Goal: Information Seeking & Learning: Learn about a topic

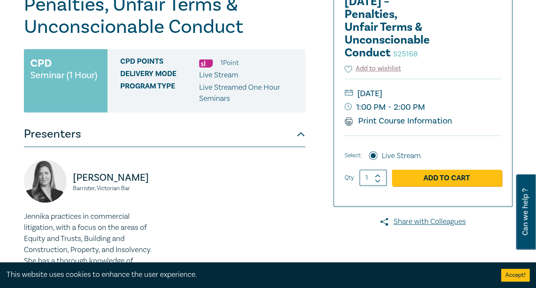
scroll to position [140, 0]
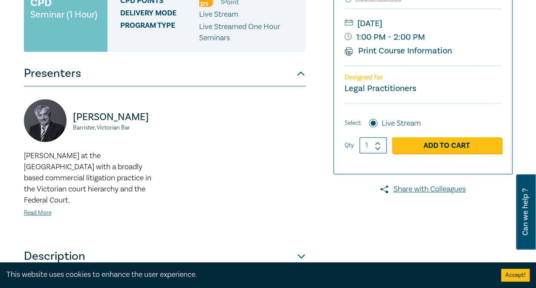
scroll to position [221, 0]
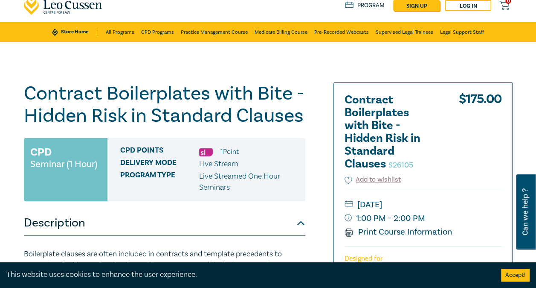
scroll to position [26, 0]
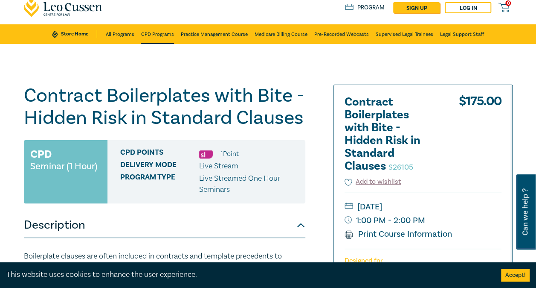
click at [152, 36] on link "CPD Programs" at bounding box center [157, 34] width 33 height 20
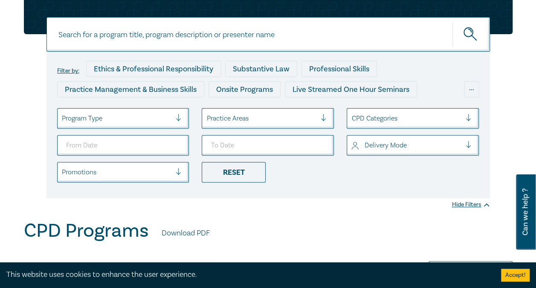
scroll to position [84, 0]
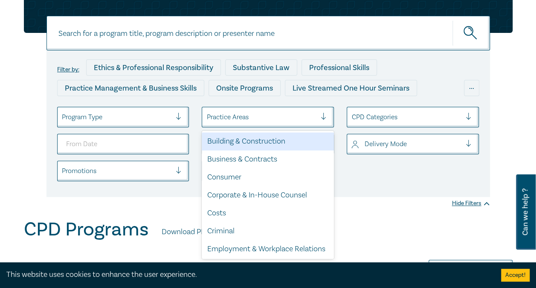
click at [242, 117] on div at bounding box center [262, 116] width 110 height 11
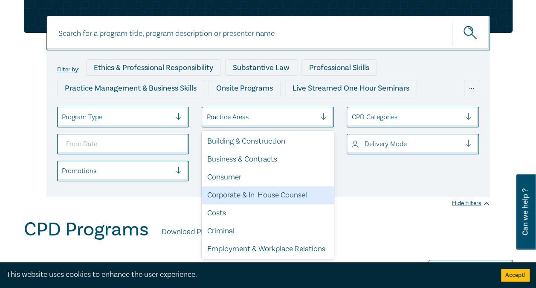
click at [248, 192] on div "Corporate & In-House Counsel" at bounding box center [268, 195] width 132 height 18
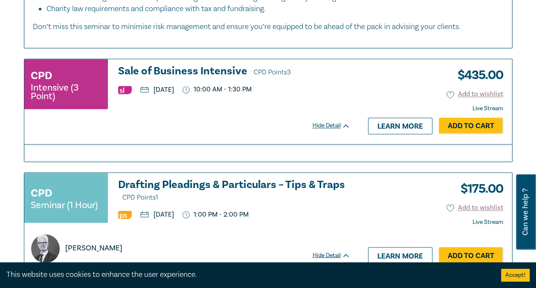
scroll to position [559, 0]
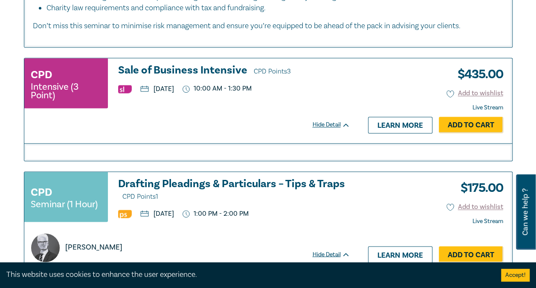
click at [186, 68] on h3 "Sale of Business Intensive CPD Points 3" at bounding box center [234, 70] width 232 height 13
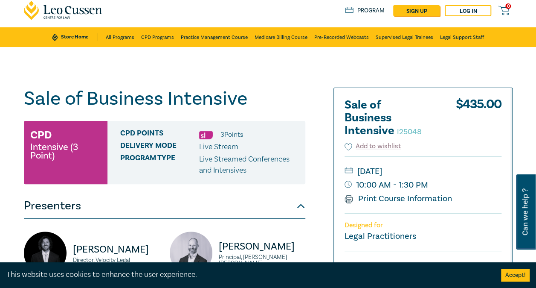
scroll to position [22, 0]
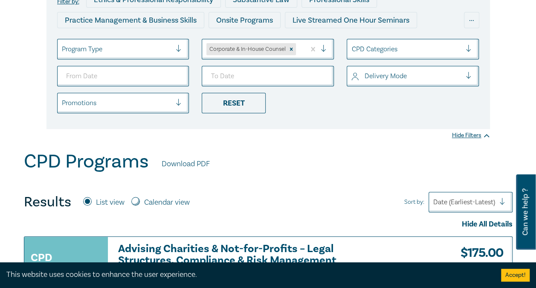
scroll to position [130, 0]
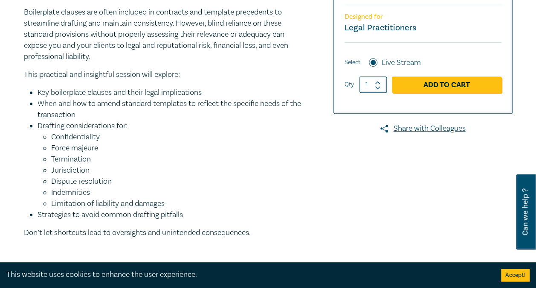
scroll to position [270, 0]
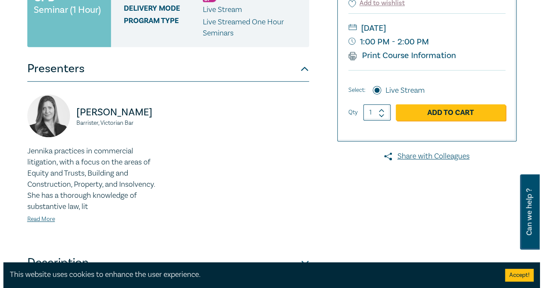
scroll to position [223, 0]
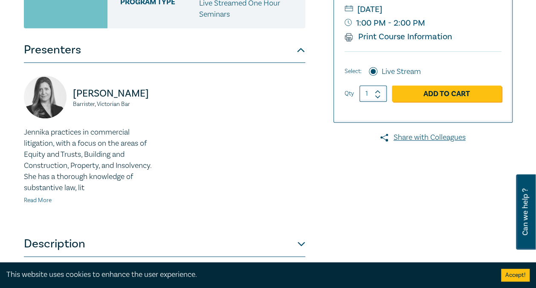
click at [37, 198] on link "Read More" at bounding box center [38, 200] width 28 height 8
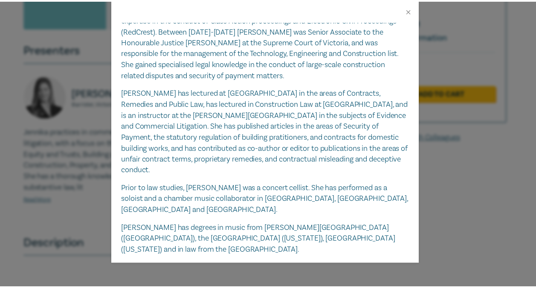
scroll to position [221, 0]
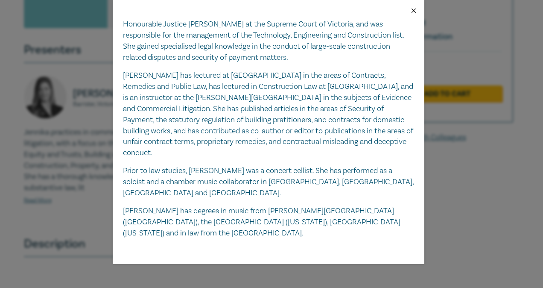
click at [413, 14] on button "Close" at bounding box center [414, 11] width 8 height 8
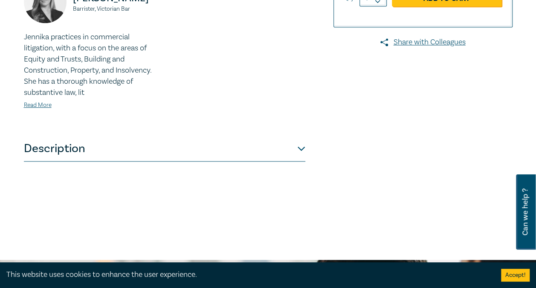
scroll to position [318, 0]
click at [301, 148] on button "Description" at bounding box center [165, 148] width 282 height 26
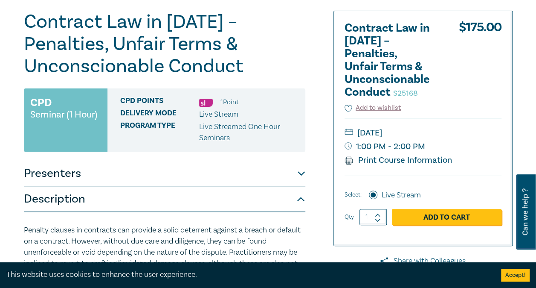
scroll to position [0, 0]
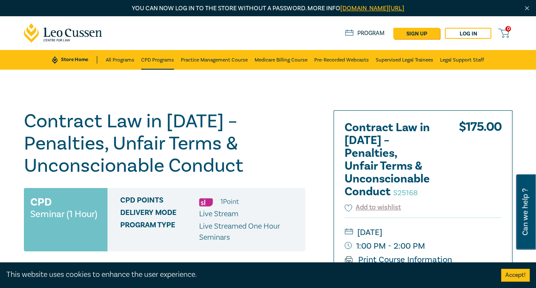
click at [158, 63] on link "CPD Programs" at bounding box center [157, 60] width 33 height 20
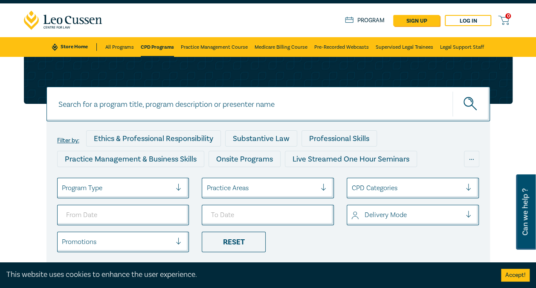
scroll to position [13, 0]
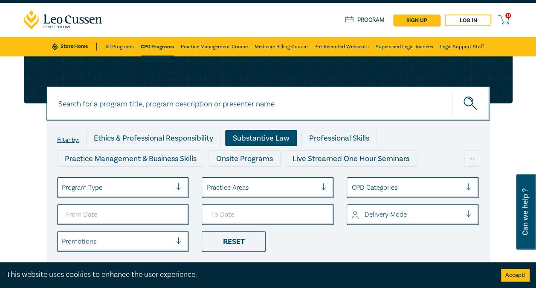
click at [270, 137] on div "Substantive Law" at bounding box center [261, 138] width 72 height 16
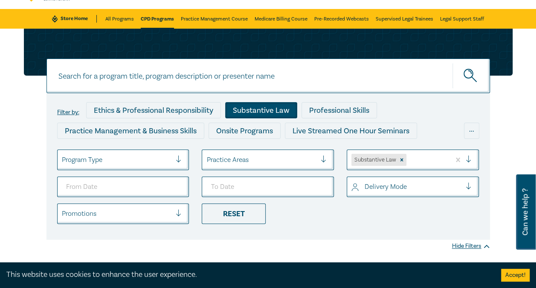
scroll to position [45, 0]
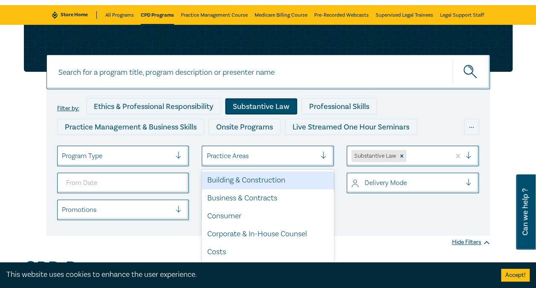
click at [282, 156] on div at bounding box center [262, 155] width 110 height 11
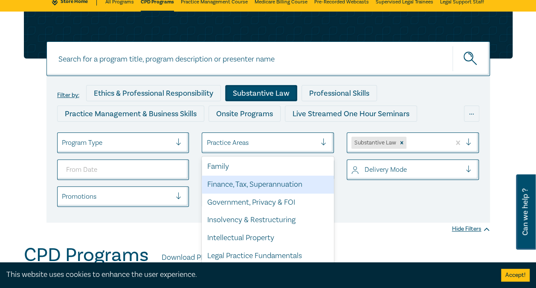
scroll to position [143, 0]
click at [282, 194] on div "Finance, Tax, Superannuation" at bounding box center [268, 185] width 132 height 18
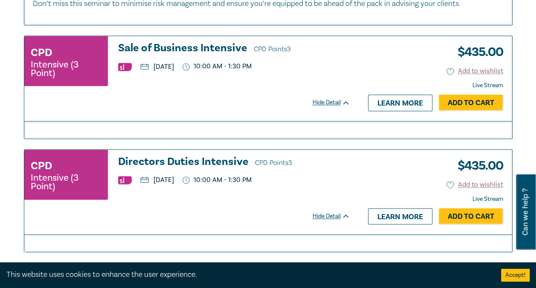
scroll to position [581, 0]
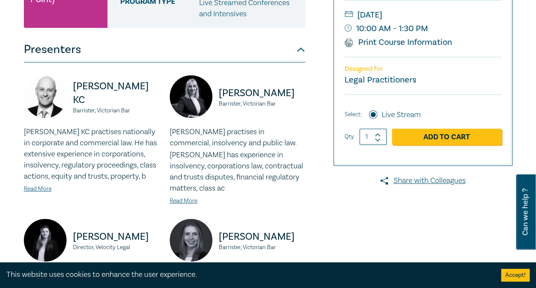
scroll to position [180, 0]
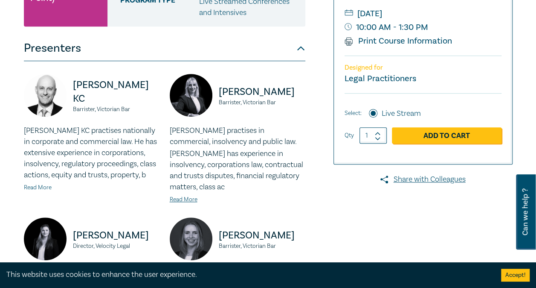
click at [44, 186] on link "Read More" at bounding box center [38, 187] width 28 height 8
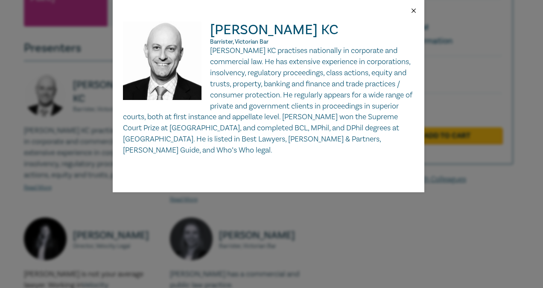
click at [413, 11] on button "Close" at bounding box center [414, 11] width 8 height 8
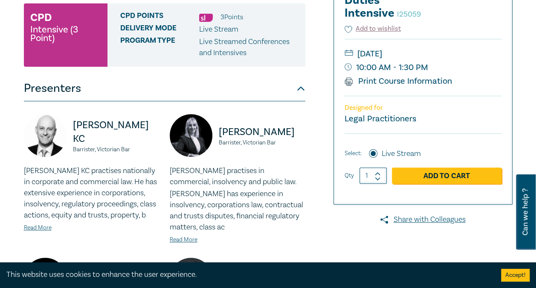
scroll to position [137, 0]
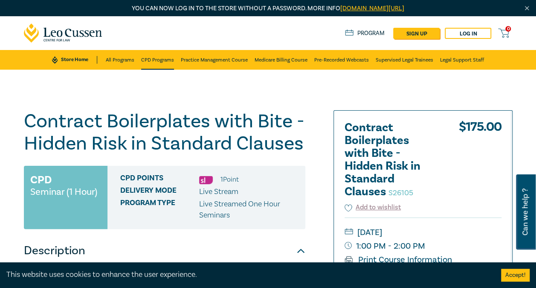
click at [148, 59] on link "CPD Programs" at bounding box center [157, 60] width 33 height 20
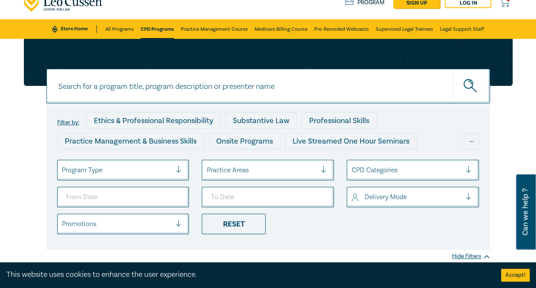
scroll to position [31, 0]
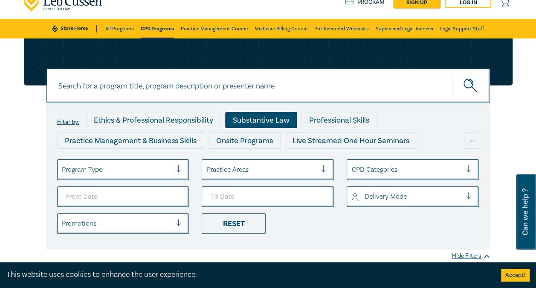
click at [262, 119] on div "Substantive Law" at bounding box center [261, 120] width 72 height 16
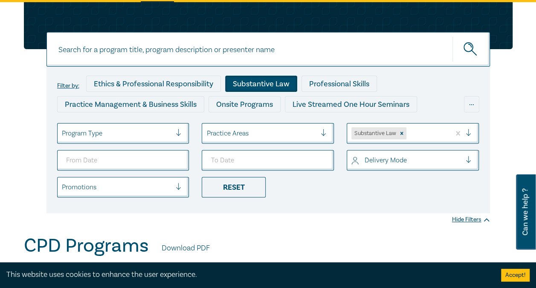
scroll to position [67, 0]
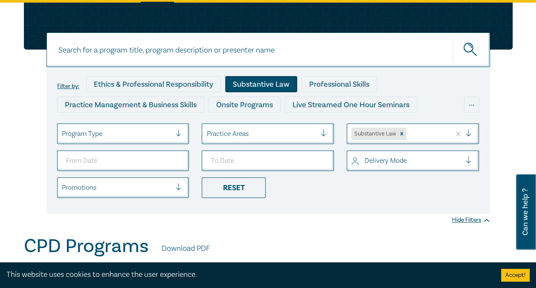
click at [264, 139] on div "Practice Areas" at bounding box center [261, 133] width 119 height 15
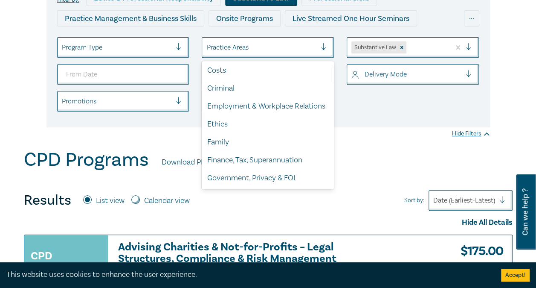
scroll to position [0, 0]
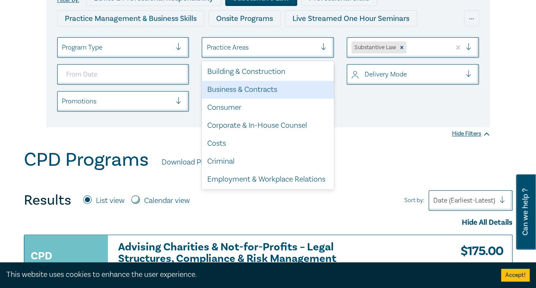
click at [253, 90] on div "Business & Contracts" at bounding box center [268, 90] width 132 height 18
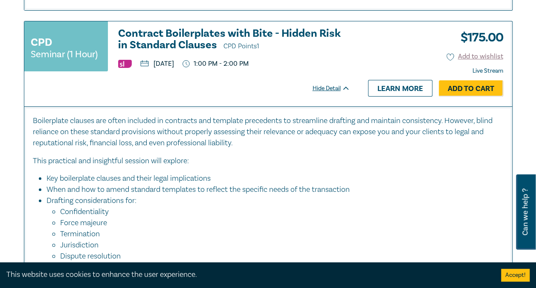
scroll to position [3066, 0]
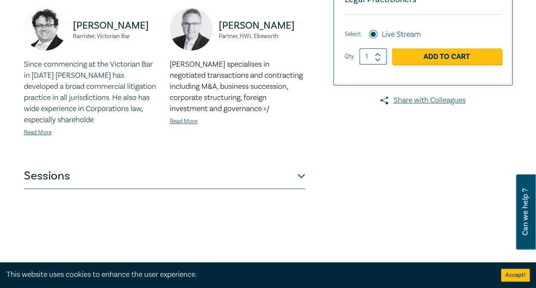
scroll to position [246, 0]
click at [301, 176] on button "Sessions" at bounding box center [165, 176] width 282 height 26
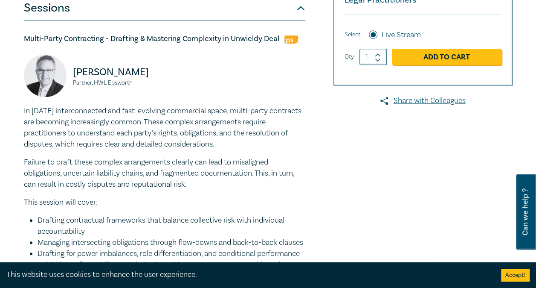
click at [298, 12] on button "Sessions" at bounding box center [165, 8] width 282 height 26
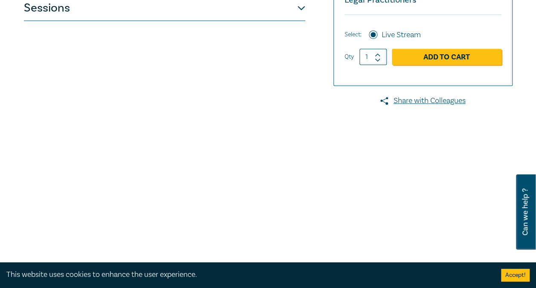
click at [324, 14] on div "Contract Law Intensive I25063 CPD Intensive (3 Point) CPD Points 3 Point s Deli…" at bounding box center [185, 77] width 333 height 427
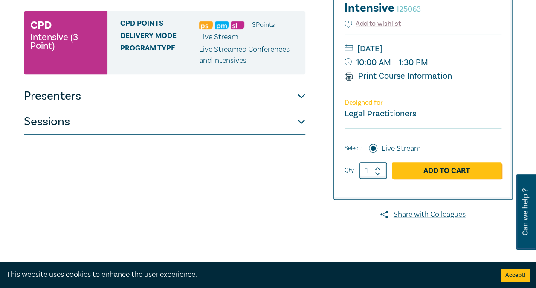
scroll to position [99, 0]
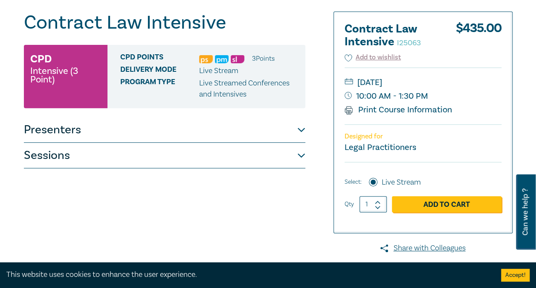
click at [300, 155] on button "Sessions" at bounding box center [165, 156] width 282 height 26
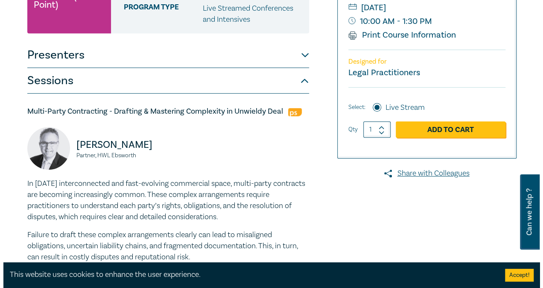
scroll to position [173, 0]
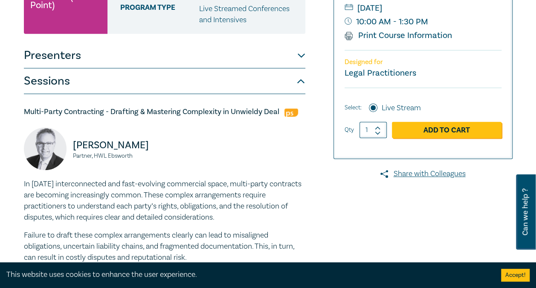
click at [301, 56] on button "Presenters" at bounding box center [165, 56] width 282 height 26
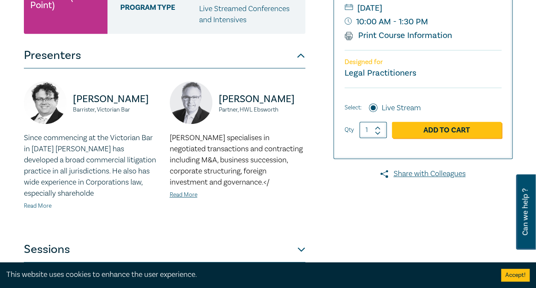
click at [43, 204] on link "Read More" at bounding box center [38, 206] width 28 height 8
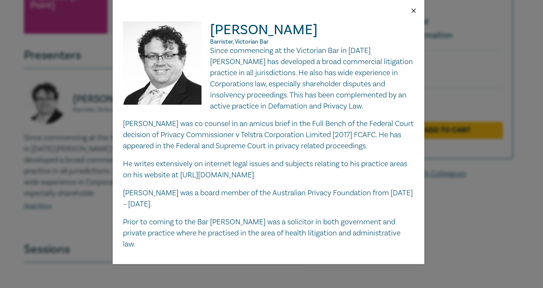
click at [412, 9] on button "Close" at bounding box center [414, 11] width 8 height 8
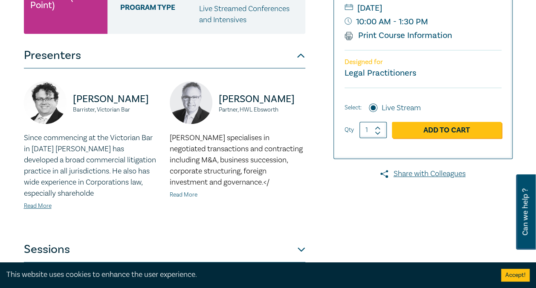
click at [186, 195] on link "Read More" at bounding box center [184, 195] width 28 height 8
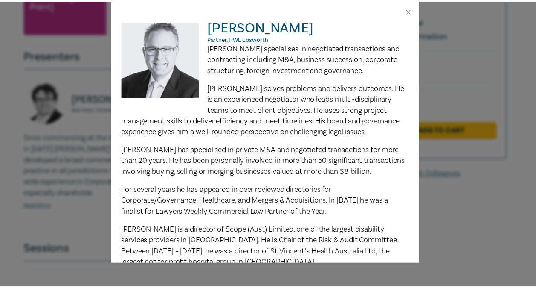
scroll to position [0, 0]
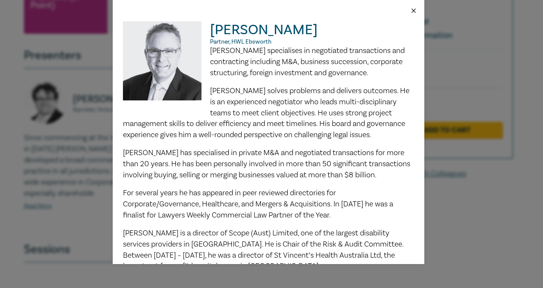
click at [414, 11] on button "Close" at bounding box center [414, 11] width 8 height 8
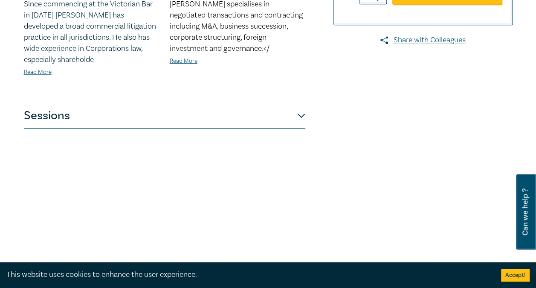
scroll to position [309, 0]
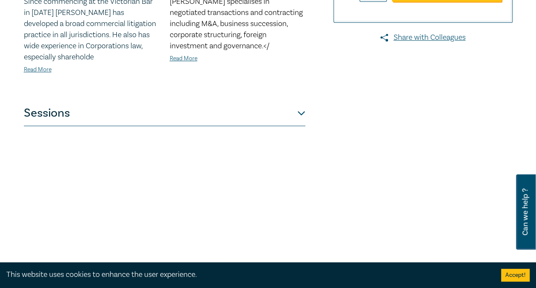
click at [302, 113] on button "Sessions" at bounding box center [165, 113] width 282 height 26
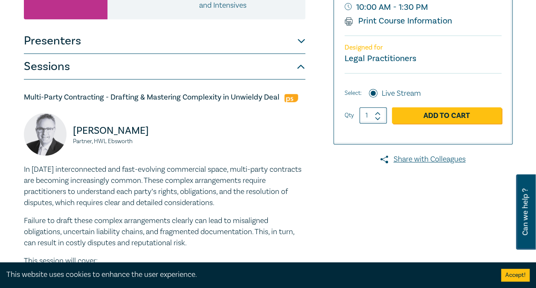
scroll to position [188, 0]
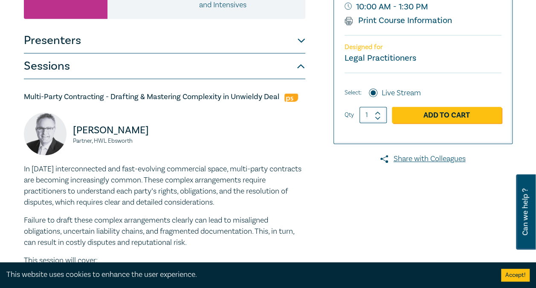
click at [300, 41] on button "Presenters" at bounding box center [165, 41] width 282 height 26
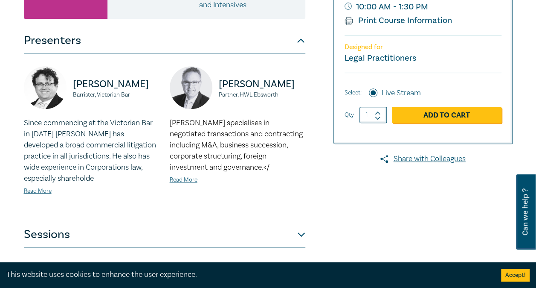
click at [300, 41] on button "Presenters" at bounding box center [165, 41] width 282 height 26
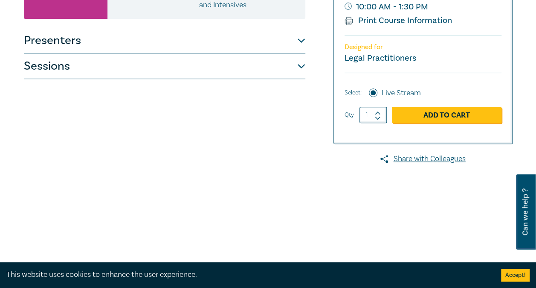
click at [300, 62] on button "Sessions" at bounding box center [165, 66] width 282 height 26
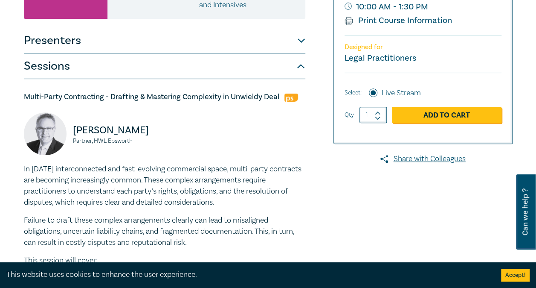
click at [300, 62] on button "Sessions" at bounding box center [165, 66] width 282 height 26
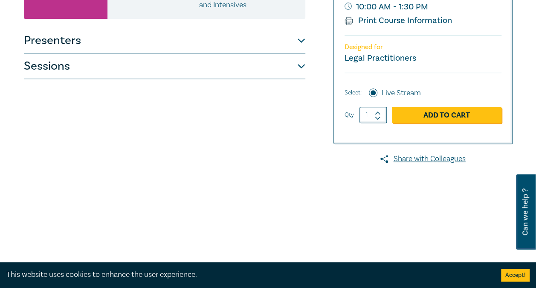
click at [300, 67] on button "Sessions" at bounding box center [165, 66] width 282 height 26
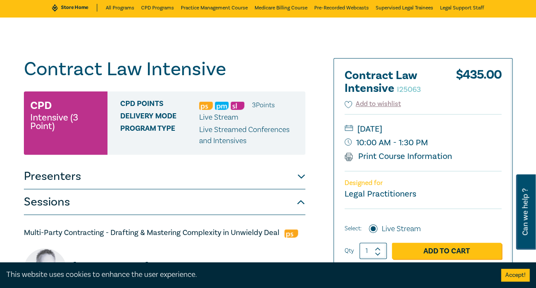
scroll to position [0, 0]
